Goal: Task Accomplishment & Management: Manage account settings

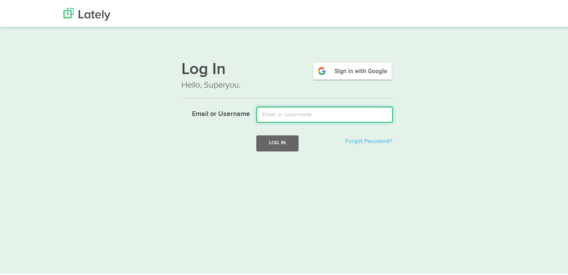
click at [291, 110] on input "Email or Username" at bounding box center [324, 113] width 137 height 16
type input "seguros@pilmanasesores.es"
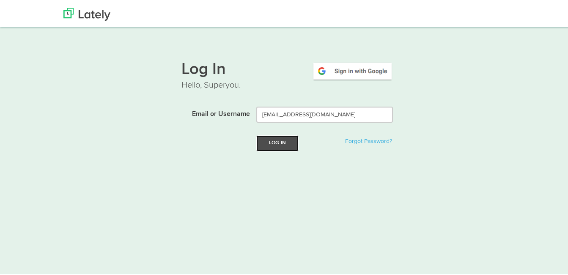
click at [281, 142] on button "Log In" at bounding box center [277, 142] width 42 height 16
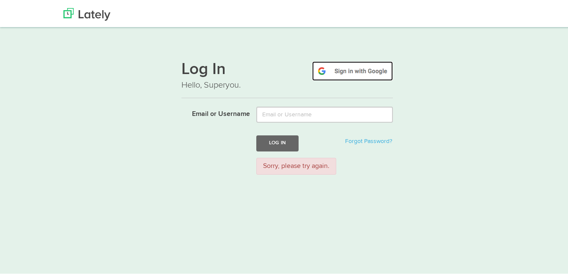
click at [360, 73] on img at bounding box center [352, 69] width 81 height 19
